Goal: Information Seeking & Learning: Learn about a topic

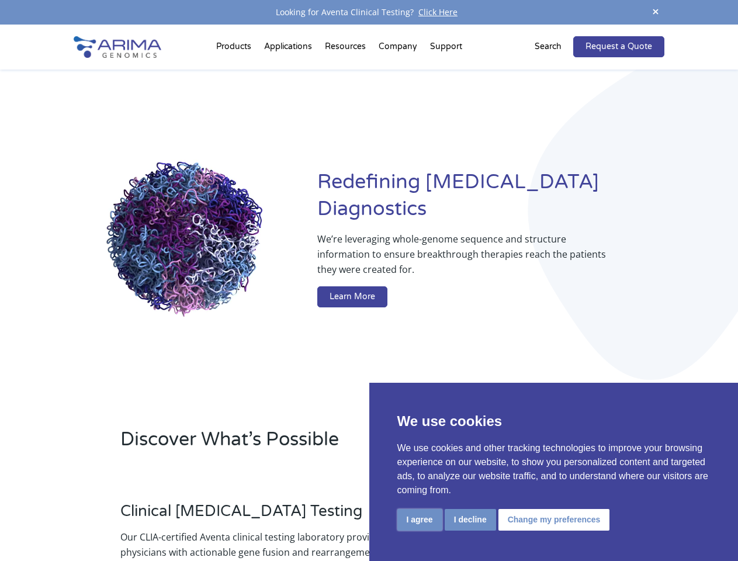
click at [419, 519] on button "I agree" at bounding box center [419, 520] width 45 height 22
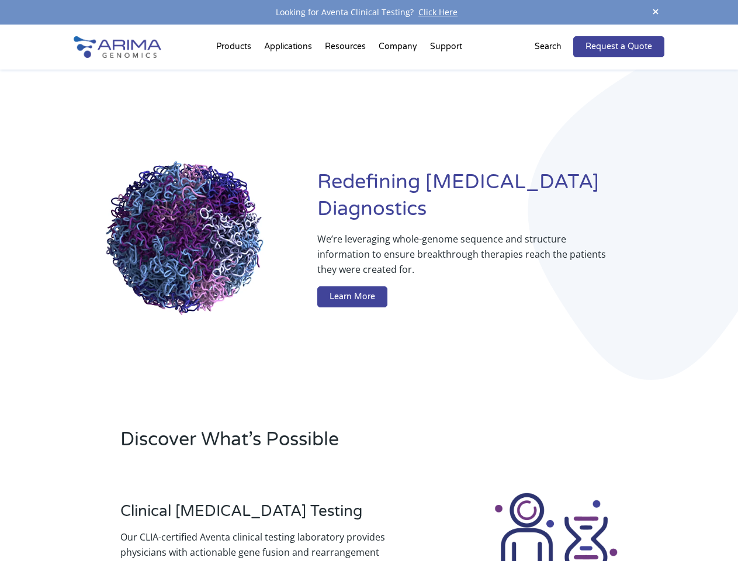
click at [470, 519] on div at bounding box center [555, 556] width 217 height 130
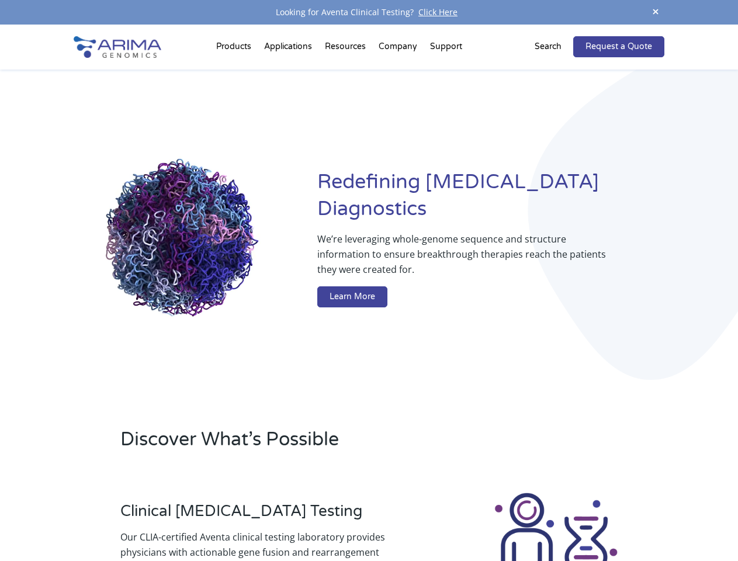
click at [552, 519] on img at bounding box center [556, 556] width 130 height 130
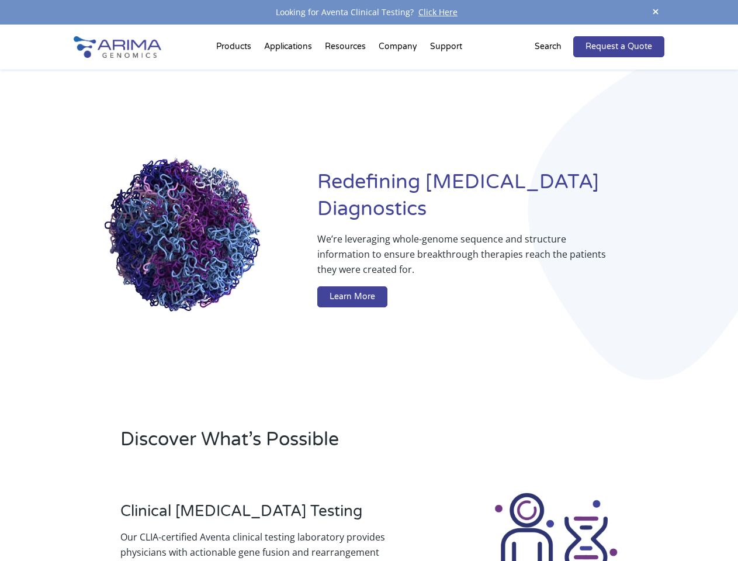
click at [655, 12] on span at bounding box center [656, 13] width 18 height 16
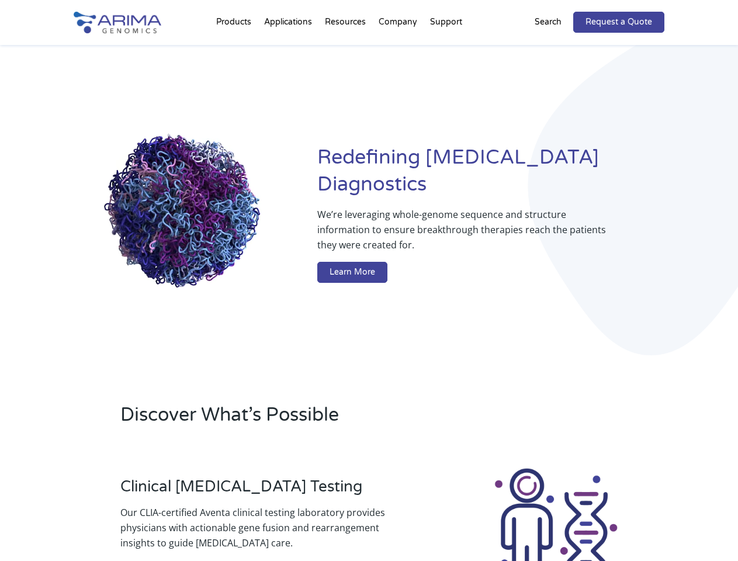
click at [235, 49] on div "Redefining [MEDICAL_DATA] Diagnostics We’re leveraging whole-genome sequence an…" at bounding box center [369, 216] width 590 height 342
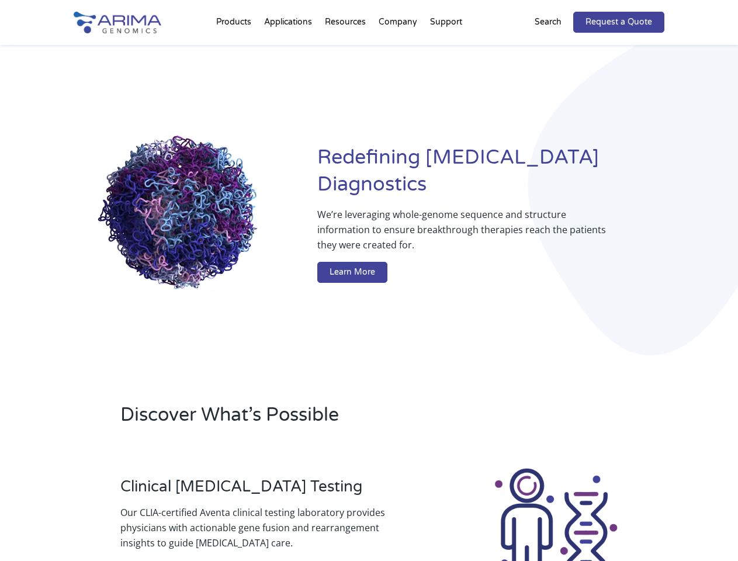
click at [346, 49] on div "Redefining [MEDICAL_DATA] Diagnostics We’re leveraging whole-genome sequence an…" at bounding box center [369, 216] width 590 height 342
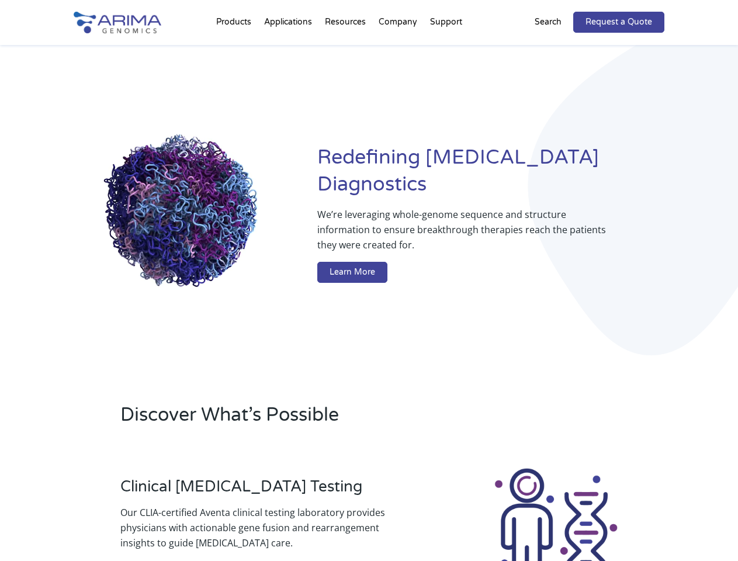
click at [398, 49] on div "Redefining [MEDICAL_DATA] Diagnostics We’re leveraging whole-genome sequence an…" at bounding box center [369, 216] width 590 height 342
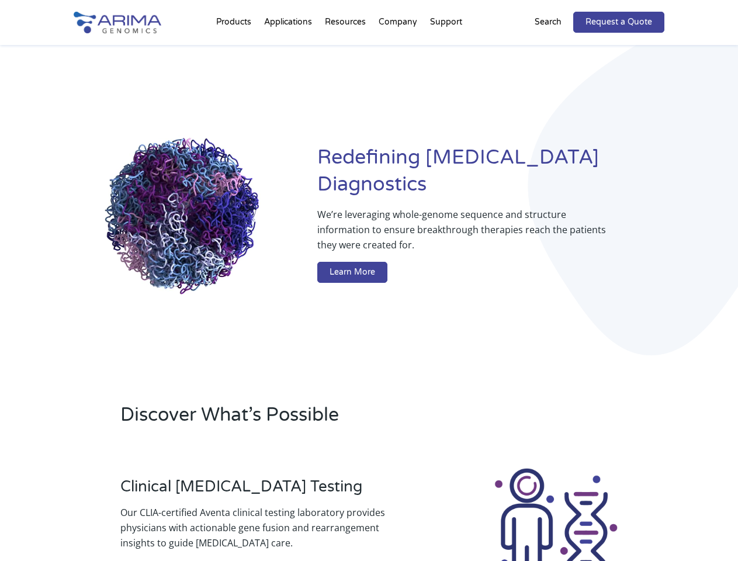
click at [446, 49] on div "Redefining [MEDICAL_DATA] Diagnostics We’re leveraging whole-genome sequence an…" at bounding box center [369, 216] width 590 height 342
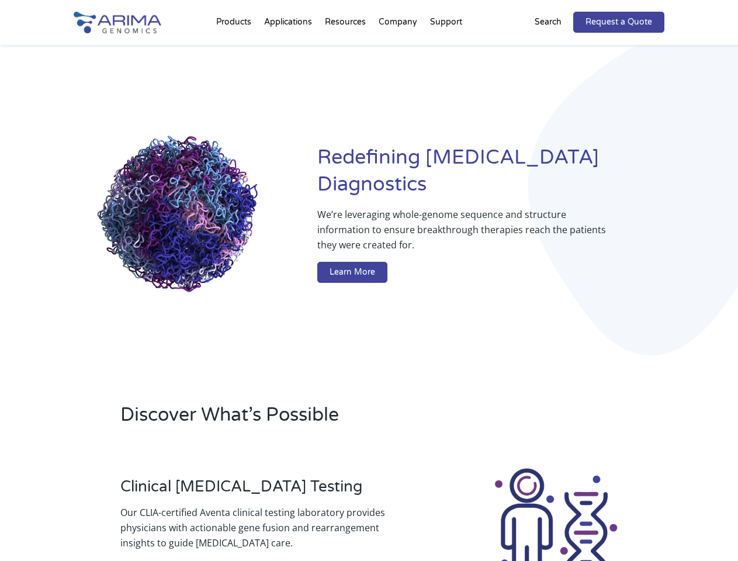
click at [555, 47] on div "Redefining [MEDICAL_DATA] Diagnostics We’re leveraging whole-genome sequence an…" at bounding box center [369, 216] width 590 height 342
